Goal: Information Seeking & Learning: Learn about a topic

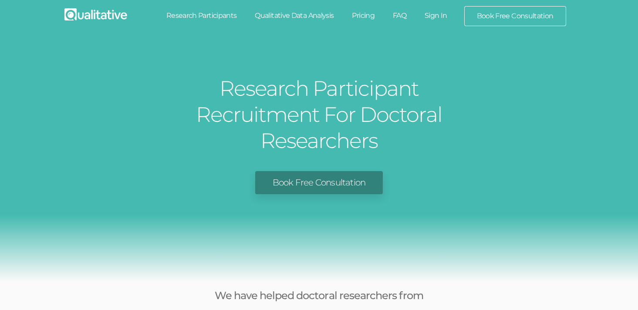
scroll to position [6, 0]
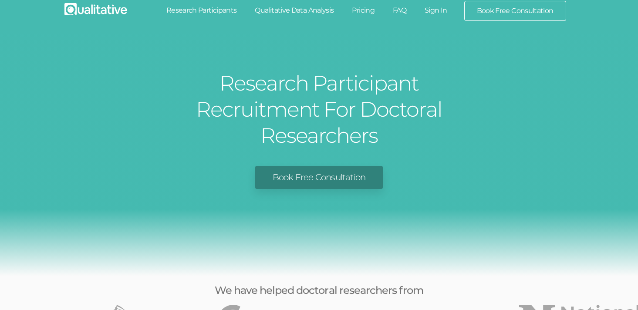
click at [372, 13] on link "Pricing" at bounding box center [363, 10] width 41 height 19
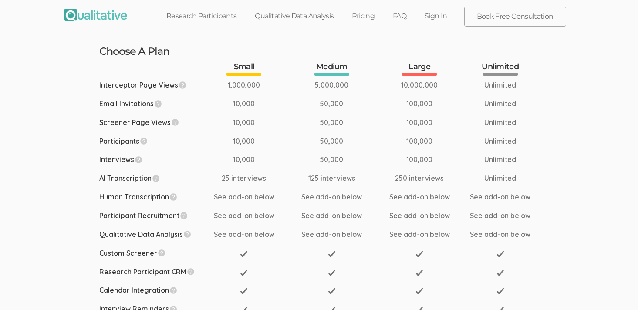
click at [403, 13] on link "FAQ" at bounding box center [400, 16] width 32 height 19
click at [205, 17] on link "Research Participants" at bounding box center [201, 16] width 89 height 19
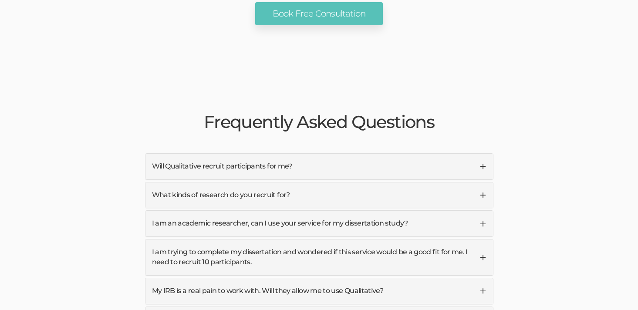
scroll to position [2002, 0]
